Goal: Use online tool/utility

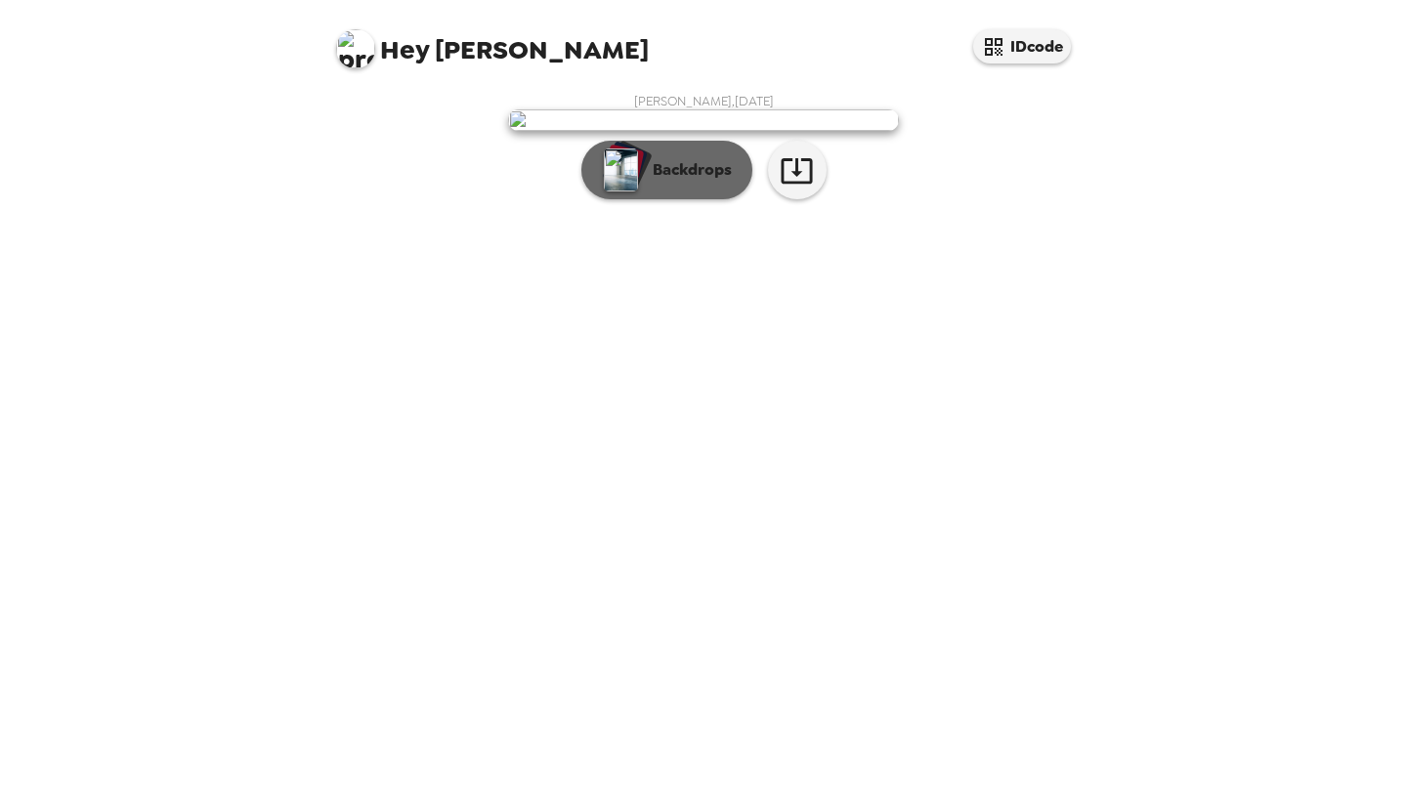
click at [689, 182] on p "Backdrops" at bounding box center [687, 169] width 89 height 23
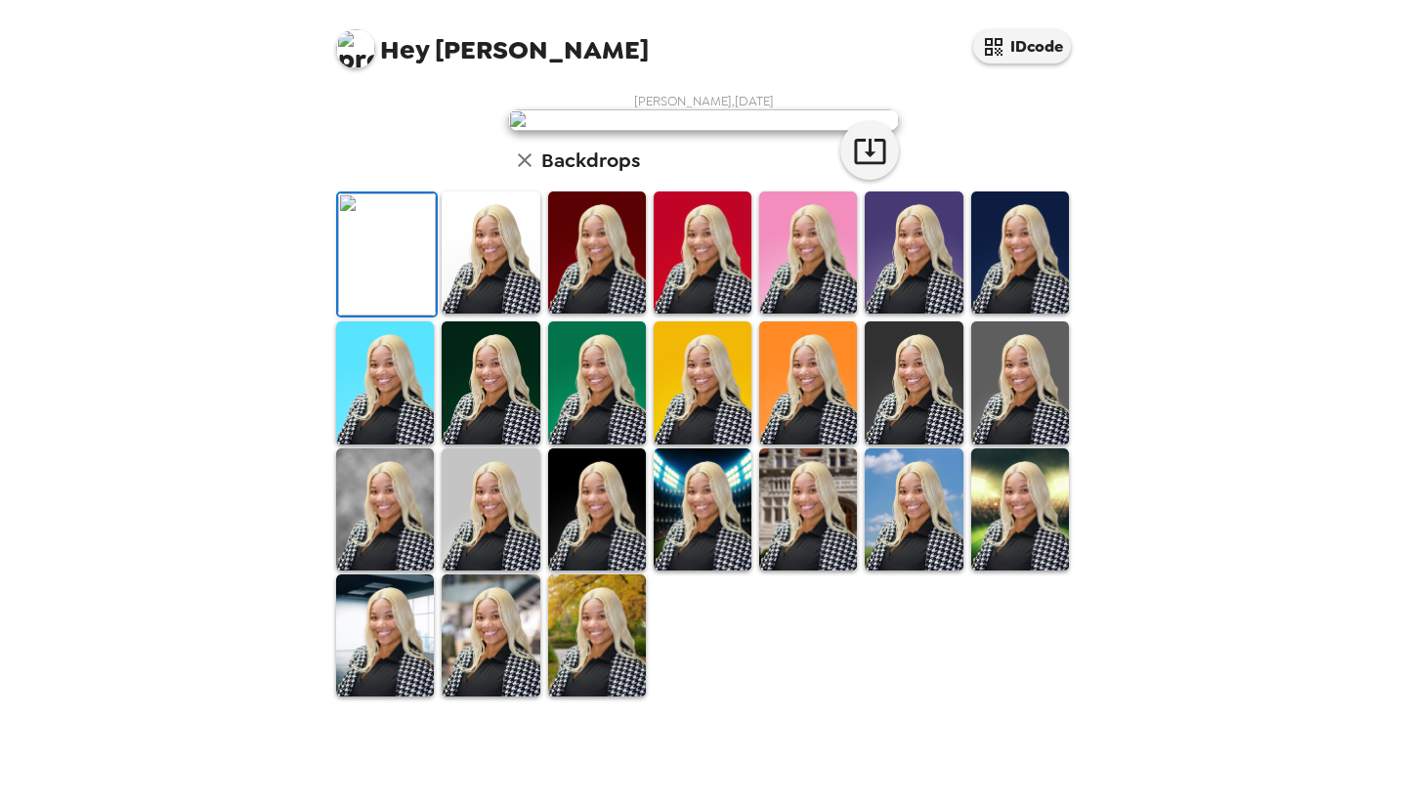
scroll to position [395, 0]
click at [601, 697] on img at bounding box center [597, 635] width 98 height 122
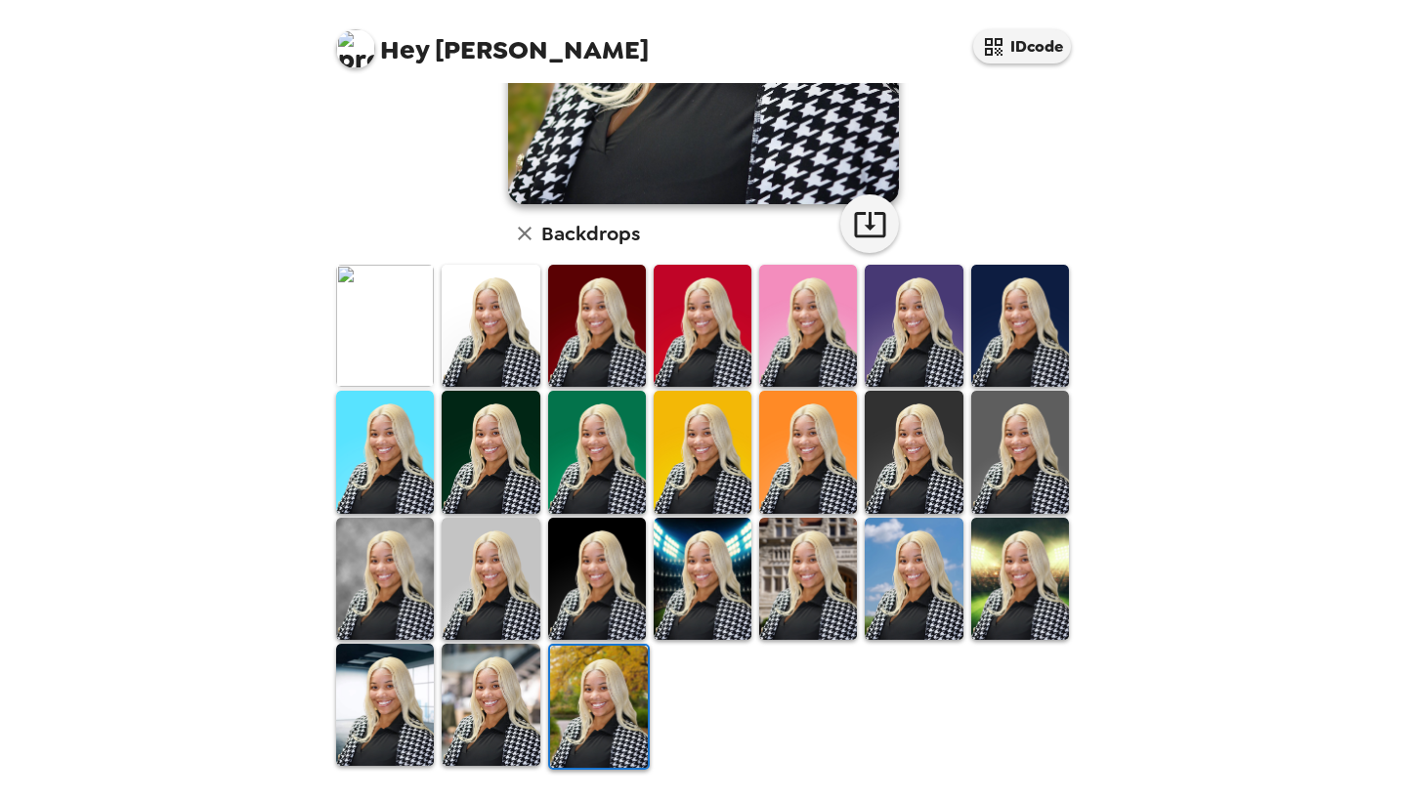
scroll to position [390, 0]
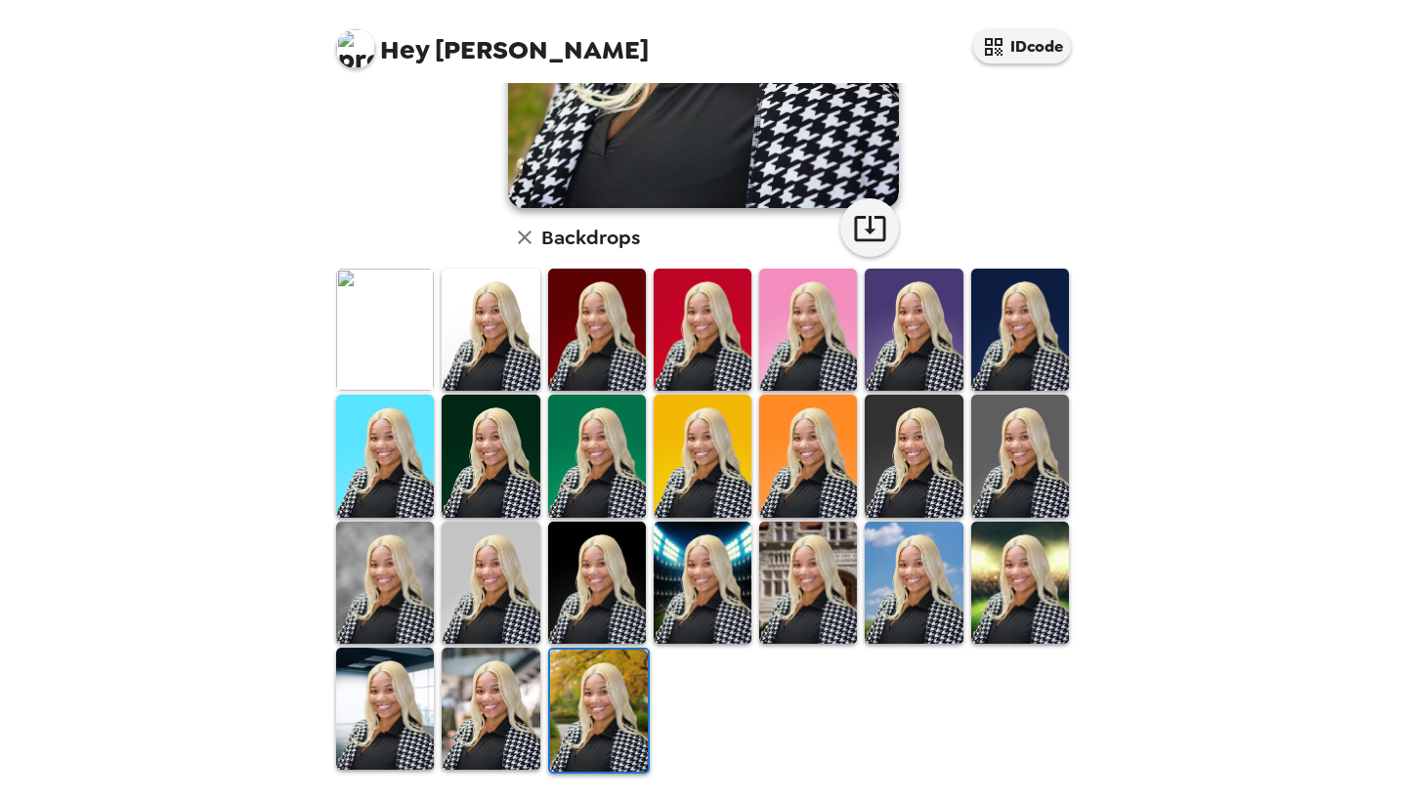
click at [588, 708] on img at bounding box center [599, 711] width 98 height 122
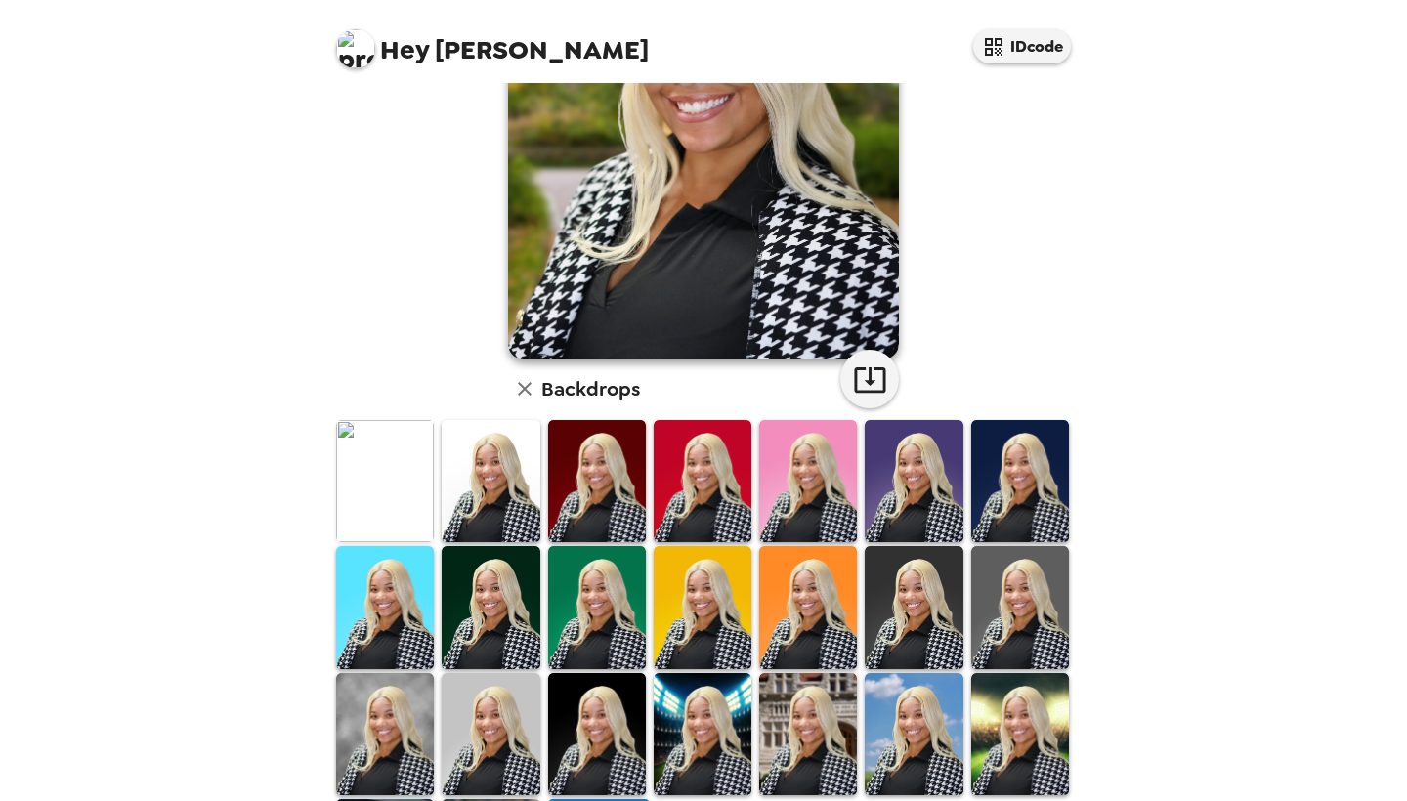
scroll to position [254, 0]
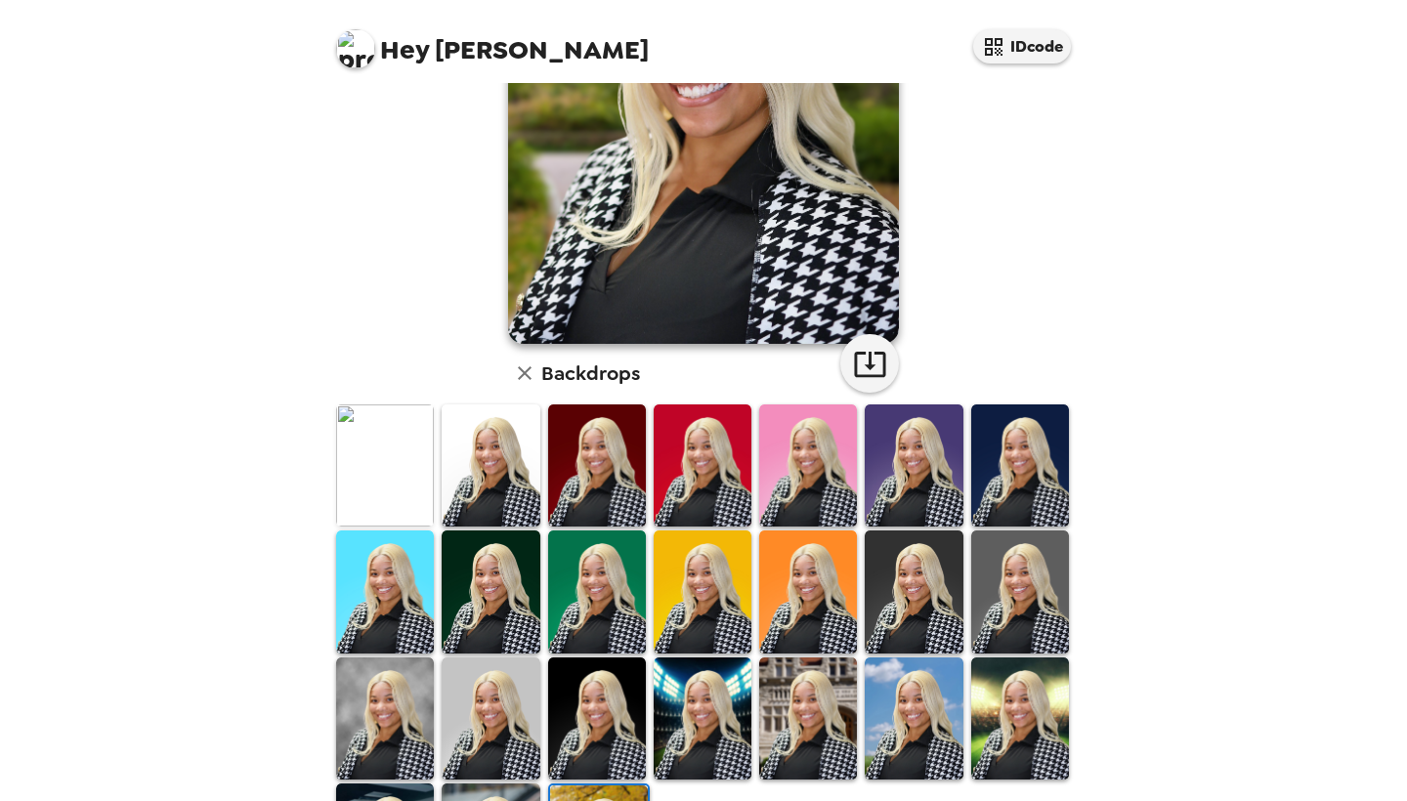
click at [387, 469] on img at bounding box center [385, 465] width 98 height 122
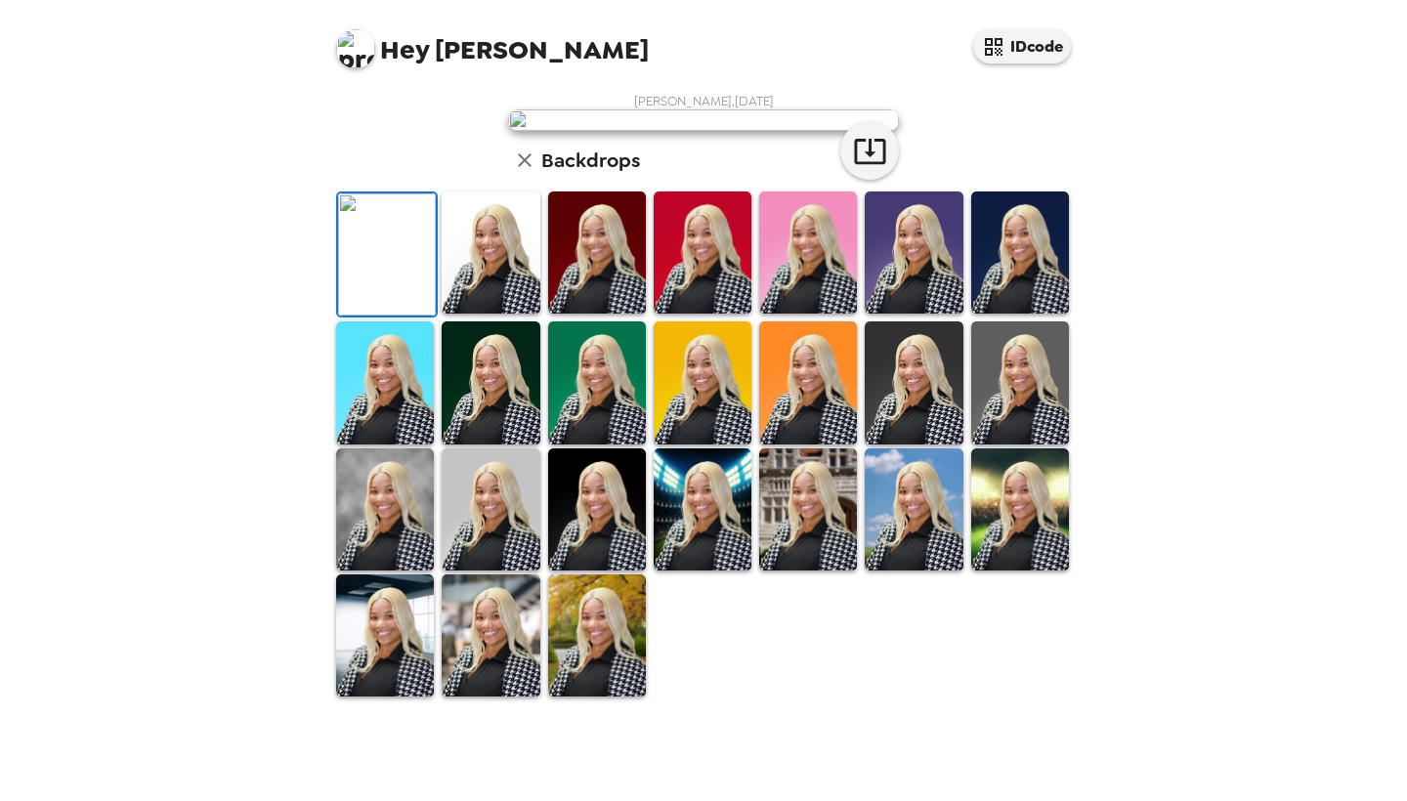
scroll to position [354, 0]
click at [626, 697] on img at bounding box center [597, 635] width 98 height 122
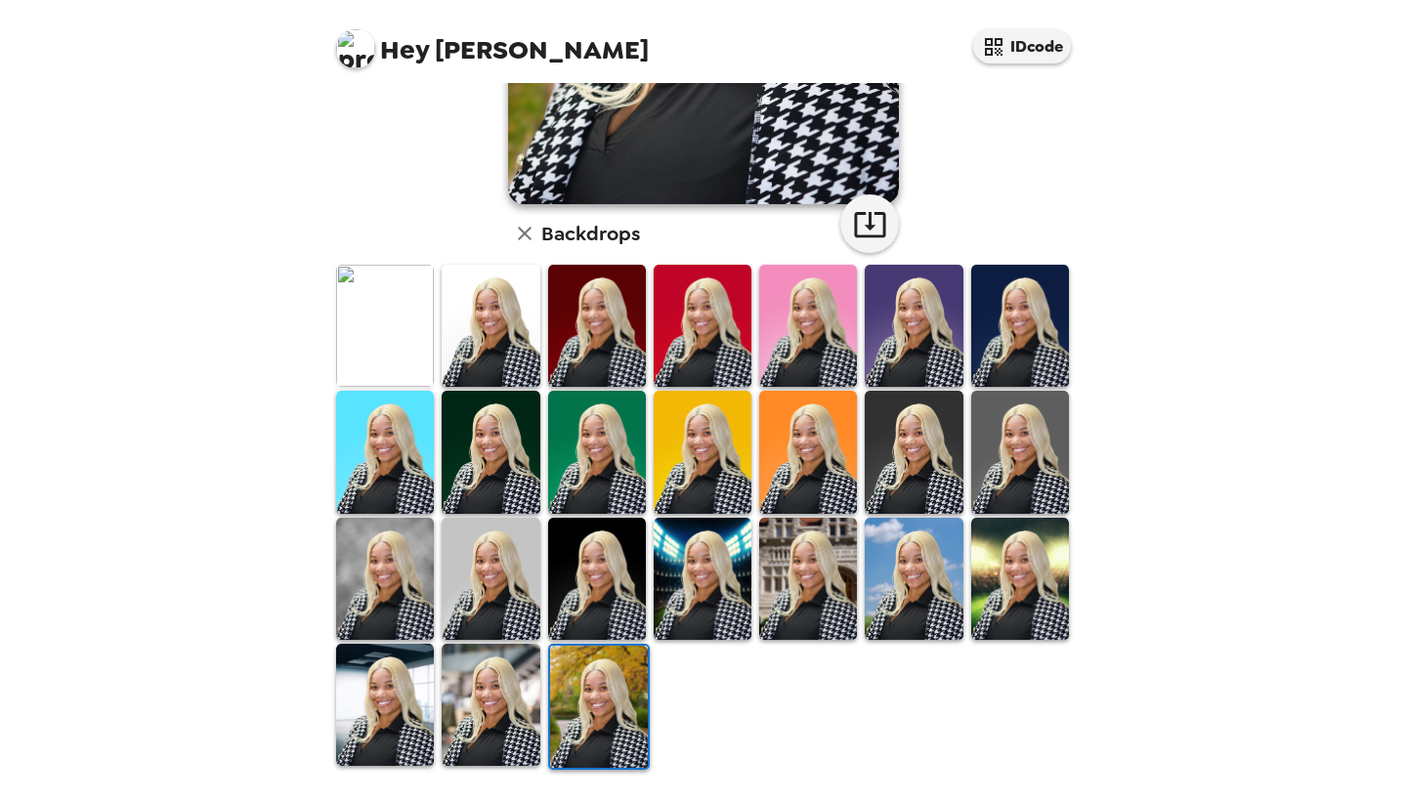
scroll to position [394, 0]
click at [577, 713] on img at bounding box center [599, 707] width 98 height 122
click at [617, 688] on img at bounding box center [599, 707] width 98 height 122
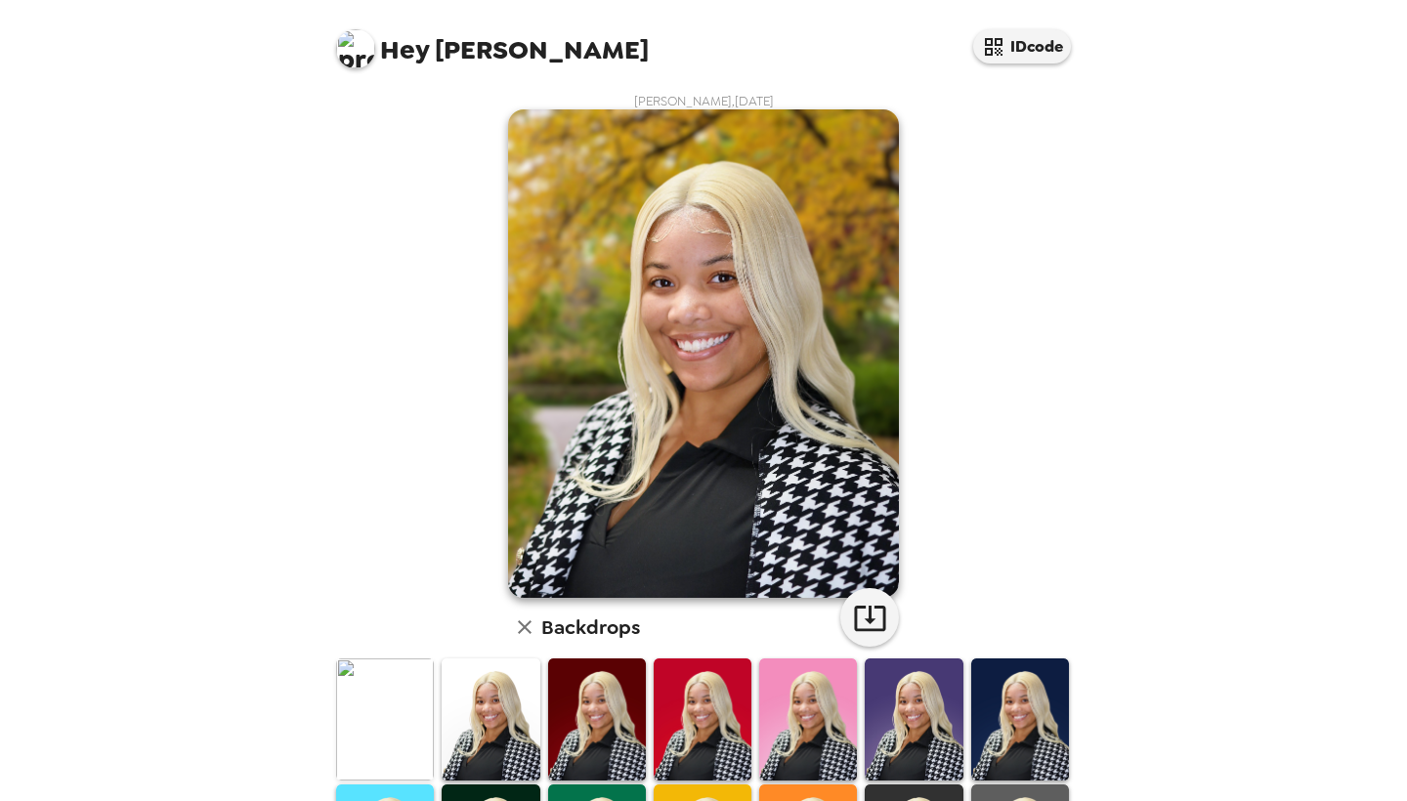
scroll to position [0, 0]
click at [869, 619] on icon "button" at bounding box center [869, 618] width 31 height 25
